Goal: Task Accomplishment & Management: Complete application form

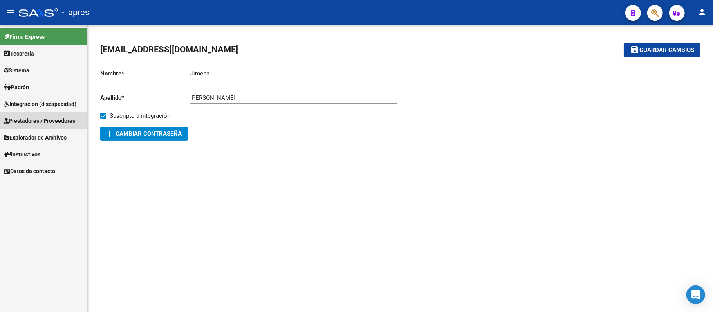
click at [55, 113] on link "Prestadores / Proveedores" at bounding box center [43, 120] width 87 height 17
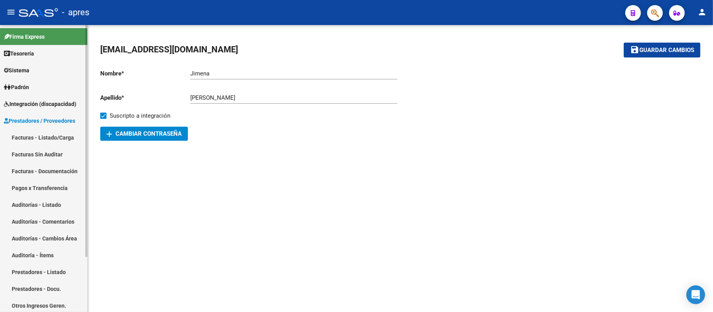
click at [63, 104] on span "Integración (discapacidad)" at bounding box center [40, 104] width 72 height 9
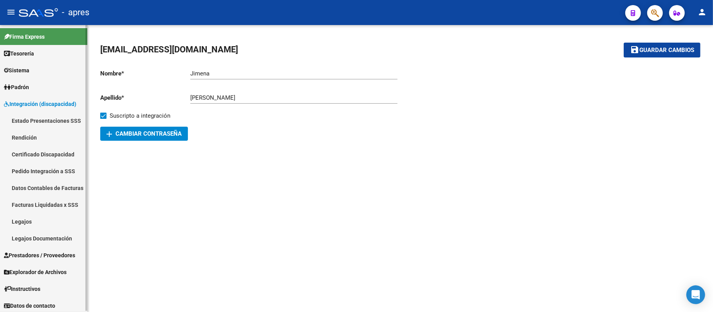
click at [44, 217] on link "Legajos" at bounding box center [43, 221] width 87 height 17
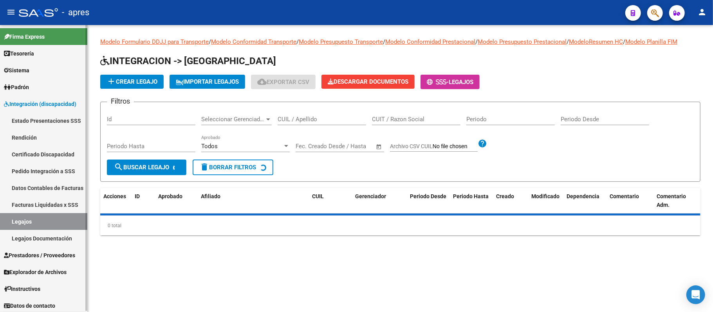
click at [43, 152] on link "Certificado Discapacidad" at bounding box center [43, 154] width 87 height 17
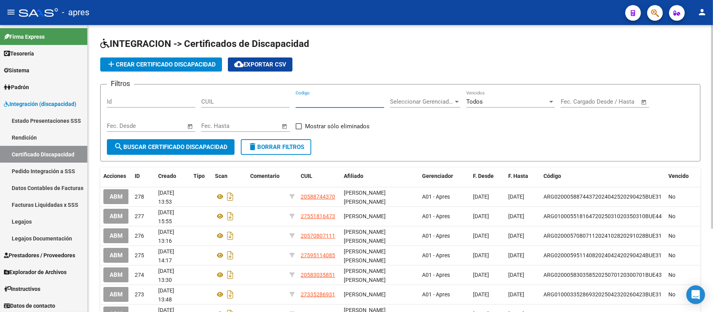
click at [317, 104] on input "Codigo" at bounding box center [340, 101] width 88 height 7
paste input "55275716"
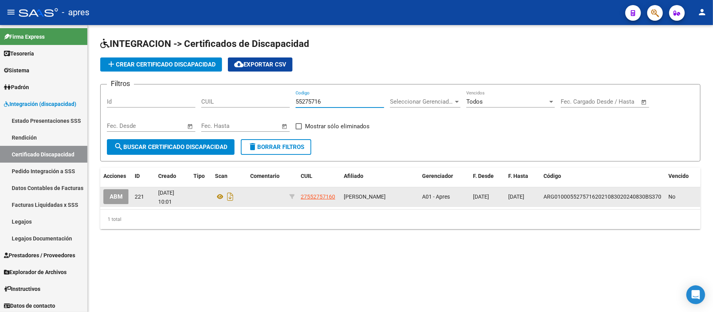
type input "55275716"
click at [120, 195] on span "ABM" at bounding box center [116, 197] width 13 height 7
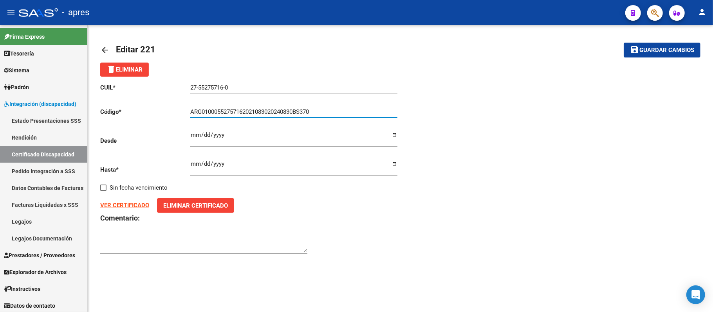
drag, startPoint x: 194, startPoint y: 114, endPoint x: 344, endPoint y: 109, distance: 149.6
click at [344, 109] on input "ARG01000552757162021083020240830BS370" at bounding box center [293, 111] width 207 height 7
type input "A"
paste input "ARG-01-00055275716-20250731- 20300731-BUE-370"
click at [321, 111] on input "ARG-01-00055275716-20250731- 20300731-BUE-370" at bounding box center [293, 111] width 207 height 7
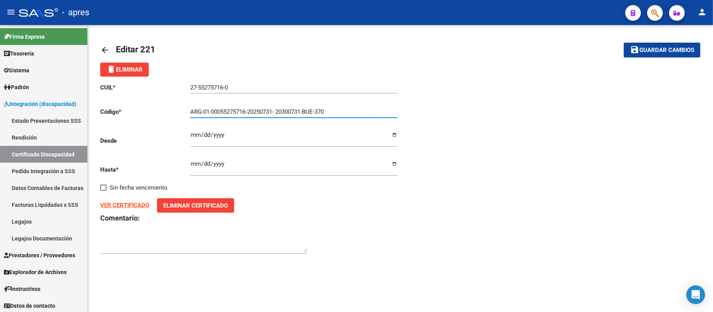
click at [318, 111] on input "ARG-01-00055275716-20250731- 20300731-BUE-370" at bounding box center [293, 111] width 207 height 7
click at [320, 112] on input "ARG-01-00055275716-20250731- 20300731-BUE-370" at bounding box center [293, 111] width 207 height 7
type input "ARG01000552757162025073120300731BUE370"
click at [283, 133] on input "[DATE]" at bounding box center [293, 138] width 207 height 13
type input "[DATE]"
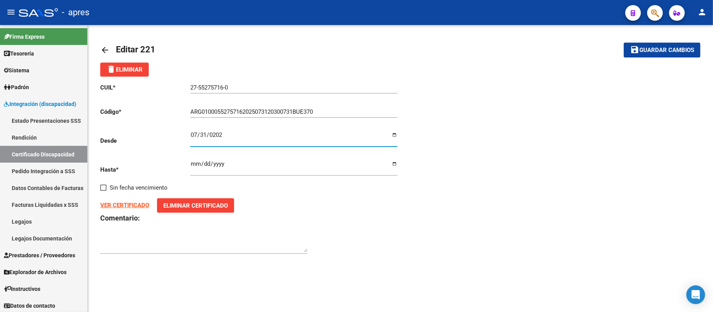
type input "[DATE]"
click at [198, 162] on input "[DATE]" at bounding box center [293, 167] width 207 height 13
type input "[DATE]"
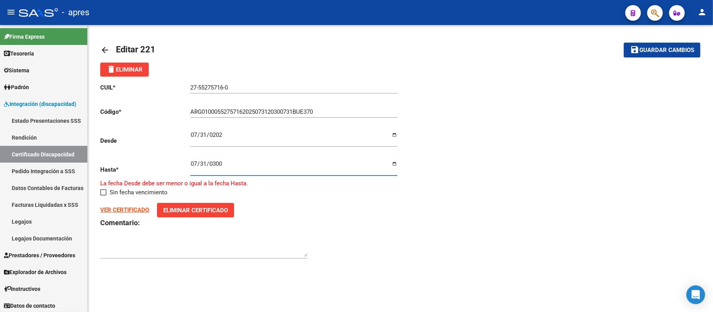
type input "[DATE]"
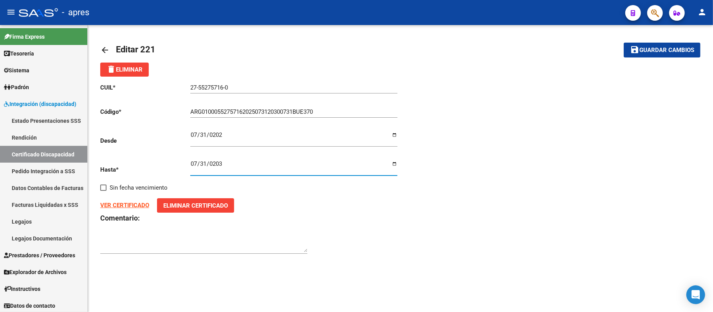
click at [140, 204] on strong "VER CERTIFICADO" at bounding box center [124, 205] width 49 height 7
click at [220, 202] on span "Eliminar Certificado" at bounding box center [195, 205] width 65 height 7
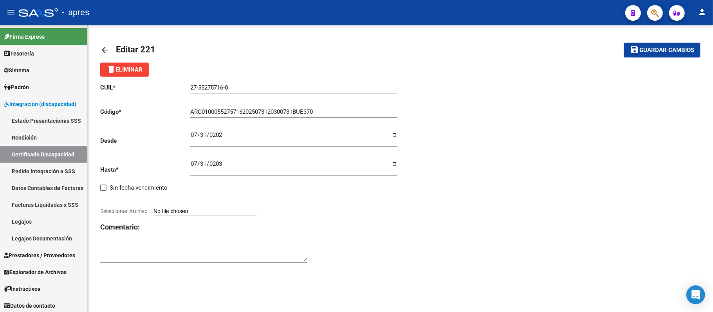
click at [213, 209] on input "Seleccionar Archivo" at bounding box center [205, 211] width 104 height 7
type input "C:\fakepath\Milanesio Leia_certificado_cud_55275716.pdf"
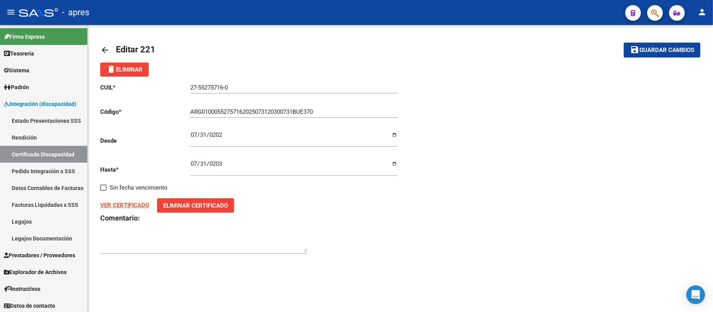
click at [636, 54] on button "save Guardar cambios" at bounding box center [662, 50] width 77 height 14
drag, startPoint x: 666, startPoint y: 52, endPoint x: 613, endPoint y: 70, distance: 55.8
click at [666, 52] on span "Guardar cambios" at bounding box center [666, 50] width 55 height 7
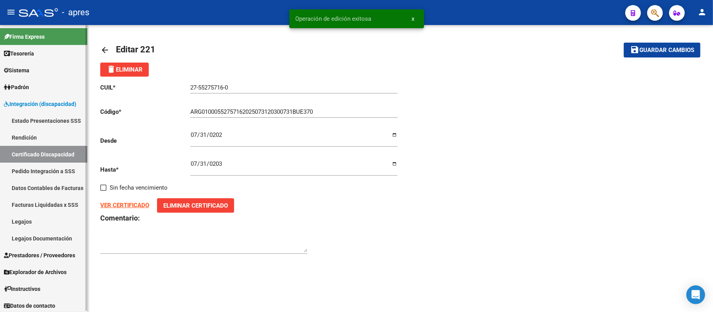
click at [49, 220] on link "Legajos" at bounding box center [43, 221] width 87 height 17
